Goal: Information Seeking & Learning: Check status

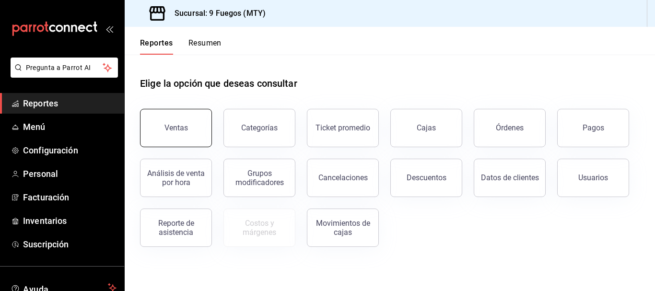
click at [180, 123] on button "Ventas" at bounding box center [176, 128] width 72 height 38
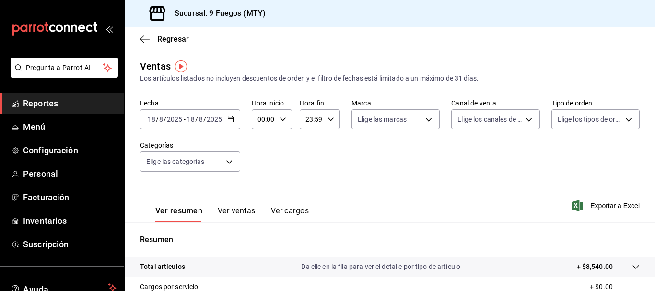
click at [233, 119] on icon "button" at bounding box center [230, 119] width 7 height 7
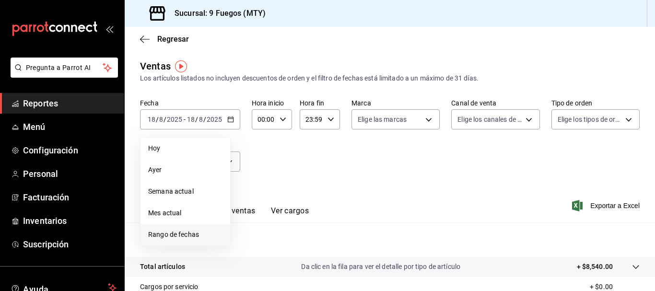
click at [163, 235] on span "Rango de fechas" at bounding box center [185, 235] width 74 height 10
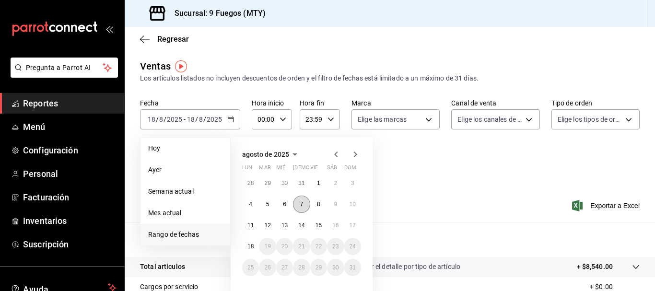
click at [301, 206] on abbr "7" at bounding box center [301, 204] width 3 height 7
click at [251, 247] on abbr "18" at bounding box center [250, 246] width 6 height 7
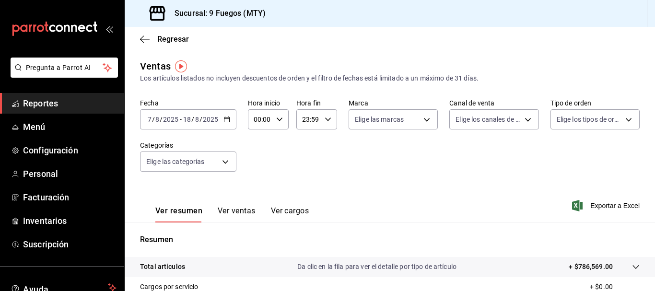
click at [276, 118] on icon "button" at bounding box center [279, 119] width 7 height 7
click at [258, 136] on span "10" at bounding box center [257, 134] width 5 height 8
type input "10:00"
click at [423, 120] on div at bounding box center [327, 145] width 655 height 291
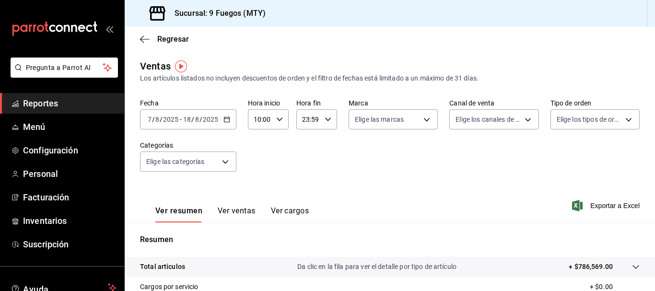
click at [423, 120] on body "Pregunta a Parrot AI Reportes Menú Configuración Personal Facturación Inventari…" at bounding box center [327, 145] width 655 height 291
click at [358, 188] on input "checkbox" at bounding box center [357, 189] width 9 height 9
checkbox input "true"
type input "4a3df261-e1b8-48be-829d-093db8c32d8f"
checkbox input "true"
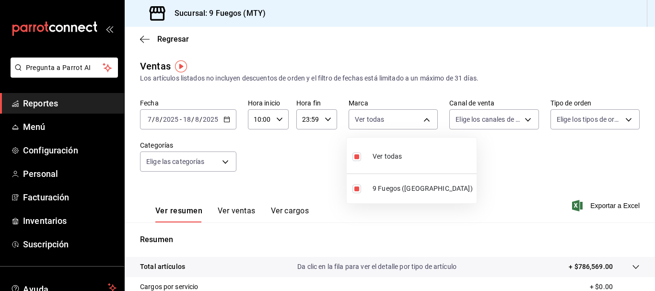
click at [522, 119] on div at bounding box center [327, 145] width 655 height 291
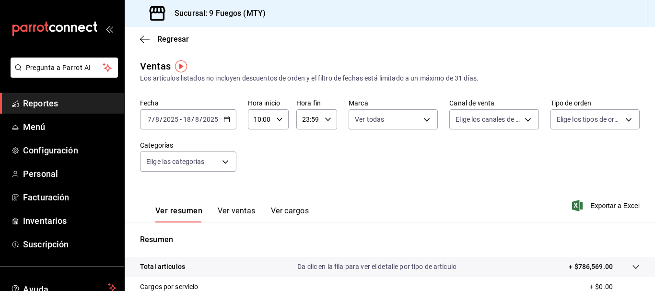
click at [522, 119] on body "Pregunta a Parrot AI Reportes Menú Configuración Personal Facturación Inventari…" at bounding box center [327, 145] width 655 height 291
click at [459, 189] on input "checkbox" at bounding box center [456, 189] width 9 height 9
checkbox input "true"
type input "PARROT"
click at [622, 117] on div at bounding box center [327, 145] width 655 height 291
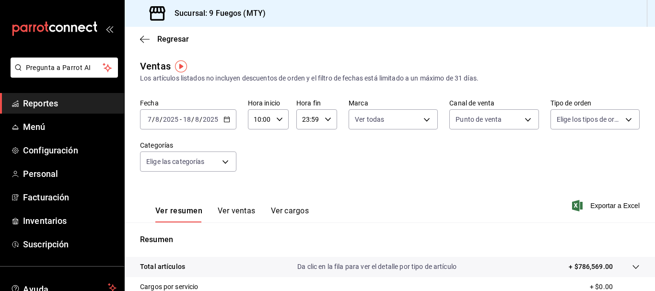
click at [622, 117] on body "Pregunta a Parrot AI Reportes Menú Configuración Personal Facturación Inventari…" at bounding box center [327, 145] width 655 height 291
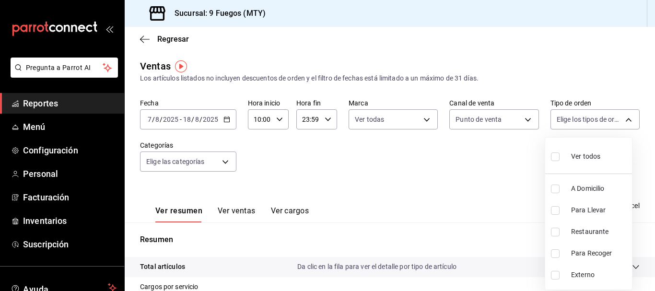
click at [553, 230] on input "checkbox" at bounding box center [555, 232] width 9 height 9
checkbox input "true"
type input "5b90686f-ced0-4ddf-a535-1b4e8a46a165"
click at [483, 190] on div at bounding box center [327, 145] width 655 height 291
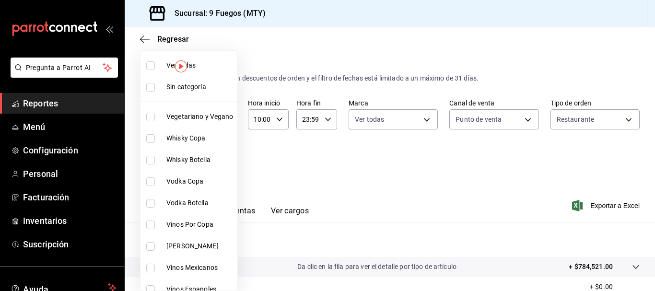
click at [225, 164] on body "Pregunta a Parrot AI Reportes Menú Configuración Personal Facturación Inventari…" at bounding box center [327, 145] width 655 height 291
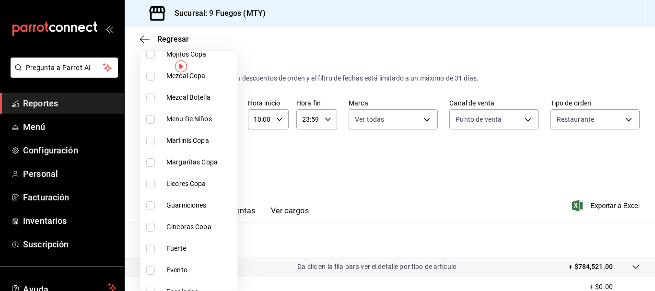
scroll to position [576, 0]
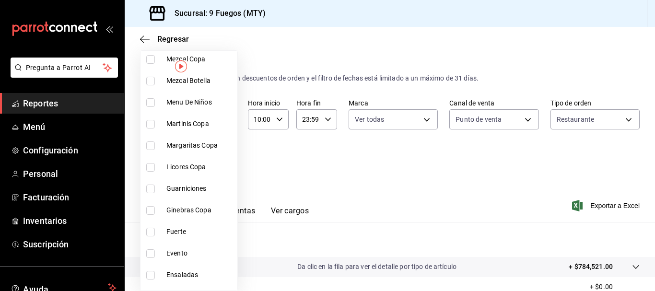
click at [151, 232] on input "checkbox" at bounding box center [150, 232] width 9 height 9
checkbox input "true"
type input "7b16a1c9-1115-49cf-b478-8bed1cc4d0ab"
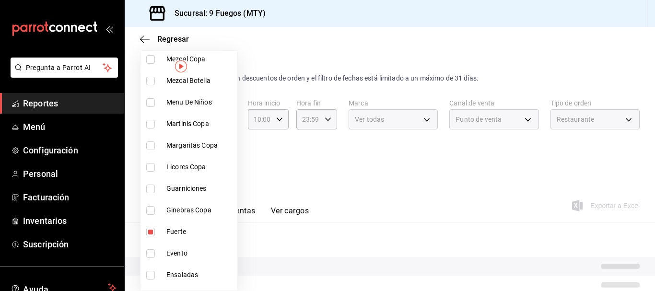
click at [414, 209] on div at bounding box center [327, 145] width 655 height 291
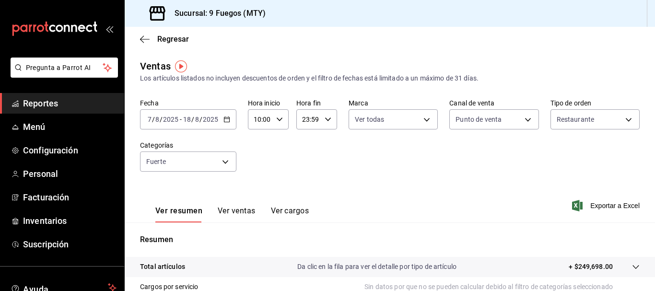
click at [249, 212] on button "Ver ventas" at bounding box center [237, 214] width 38 height 16
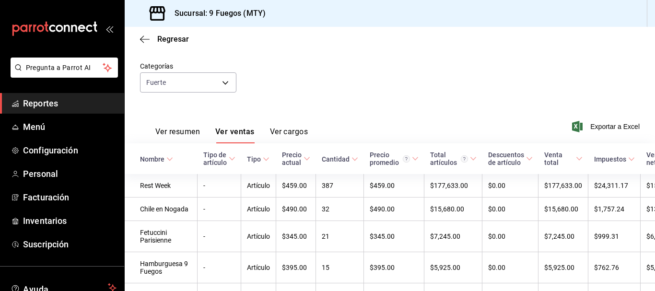
scroll to position [96, 0]
